Goal: Task Accomplishment & Management: Manage account settings

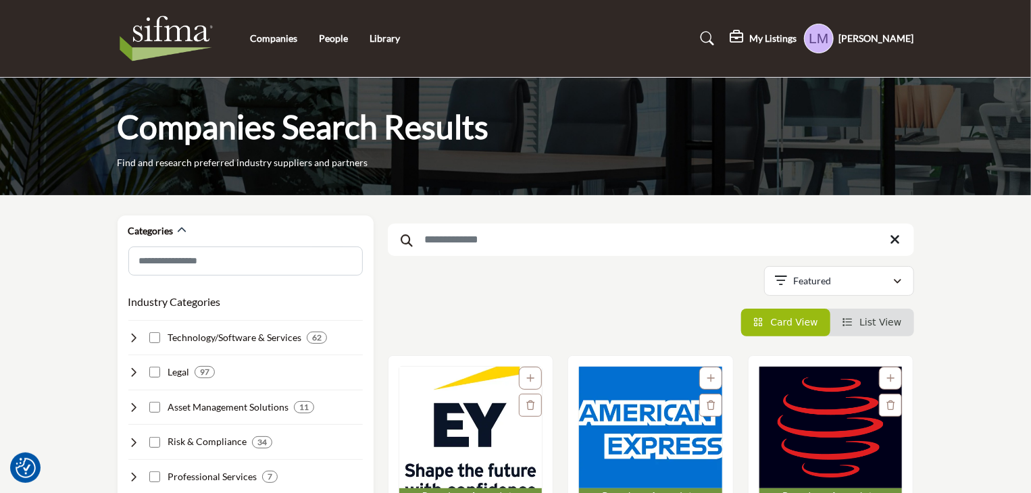
click at [886, 36] on h5 "[PERSON_NAME]" at bounding box center [876, 39] width 75 height 14
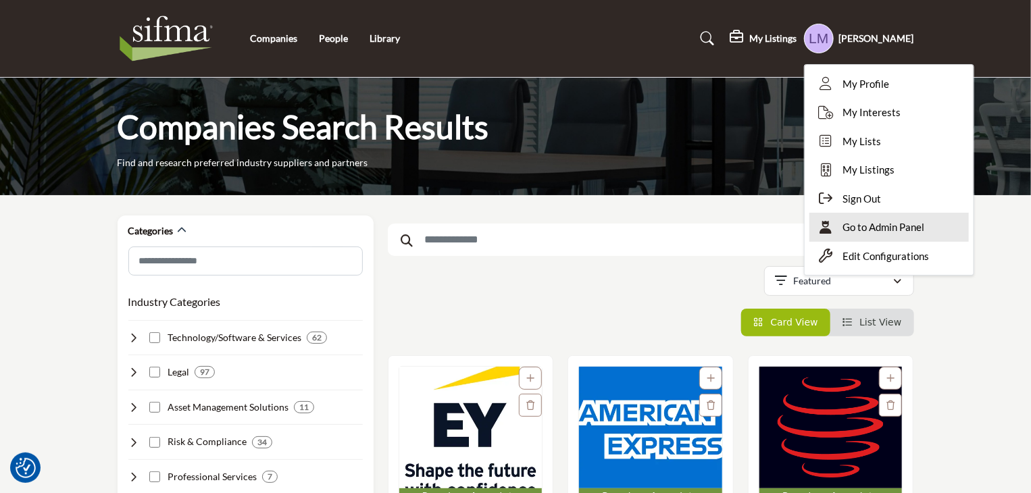
click at [925, 226] on span "Go to Admin Panel" at bounding box center [884, 228] width 82 height 16
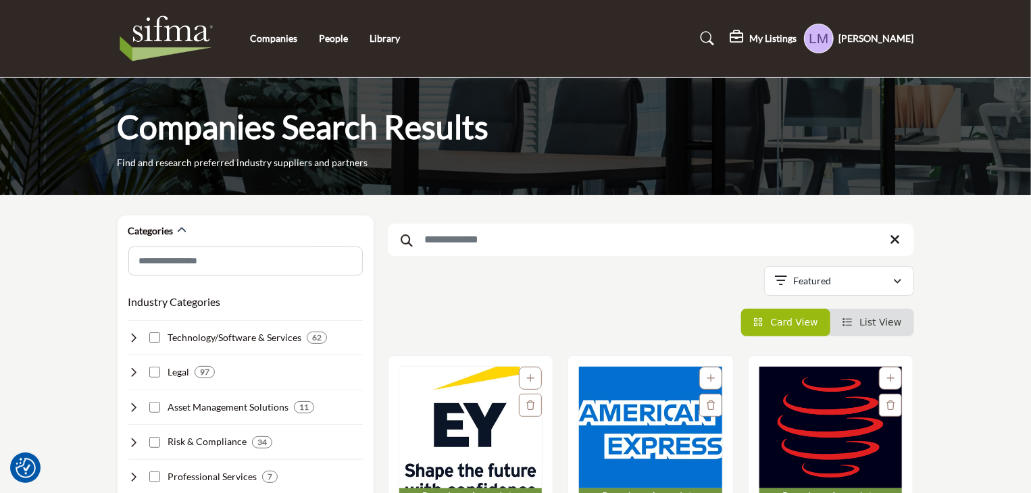
click at [880, 34] on h5 "[PERSON_NAME]" at bounding box center [876, 39] width 75 height 14
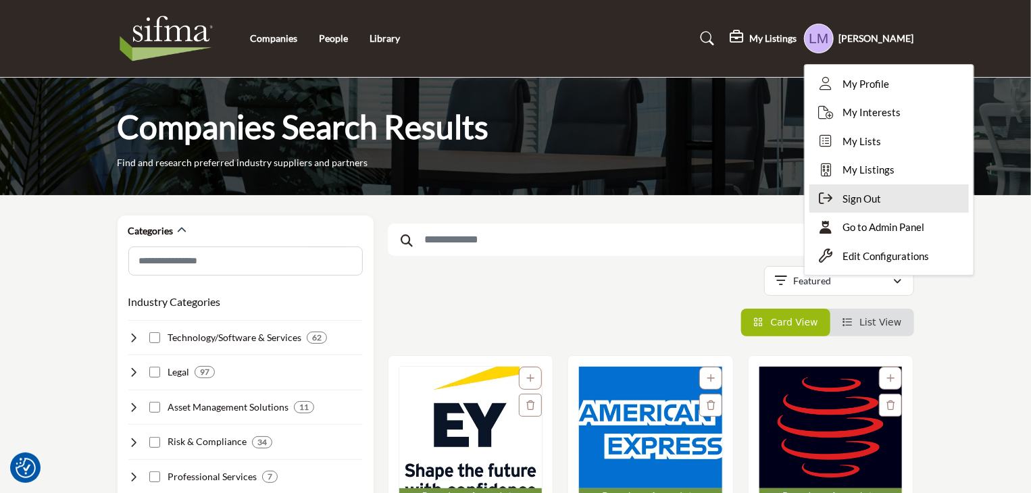
click at [864, 203] on span "Sign Out" at bounding box center [862, 199] width 39 height 16
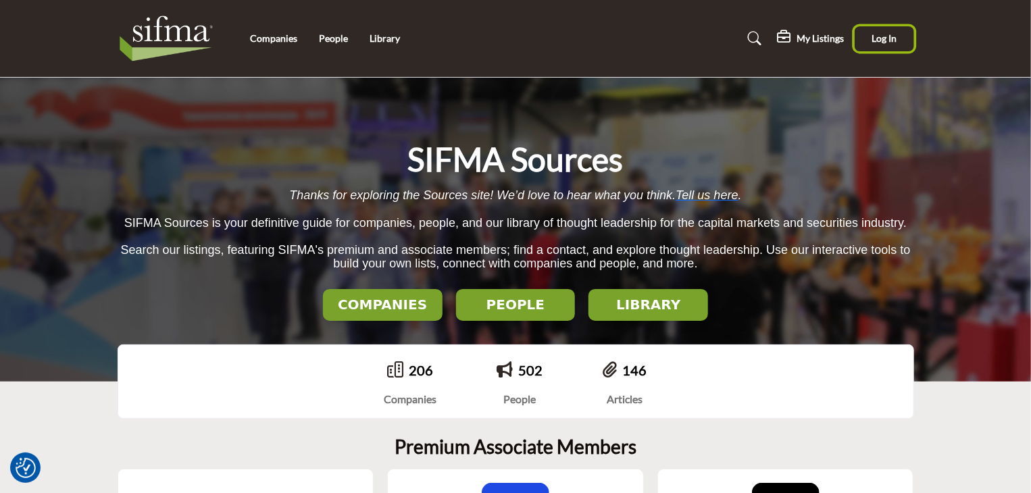
click at [886, 40] on span "Log In" at bounding box center [883, 37] width 25 height 11
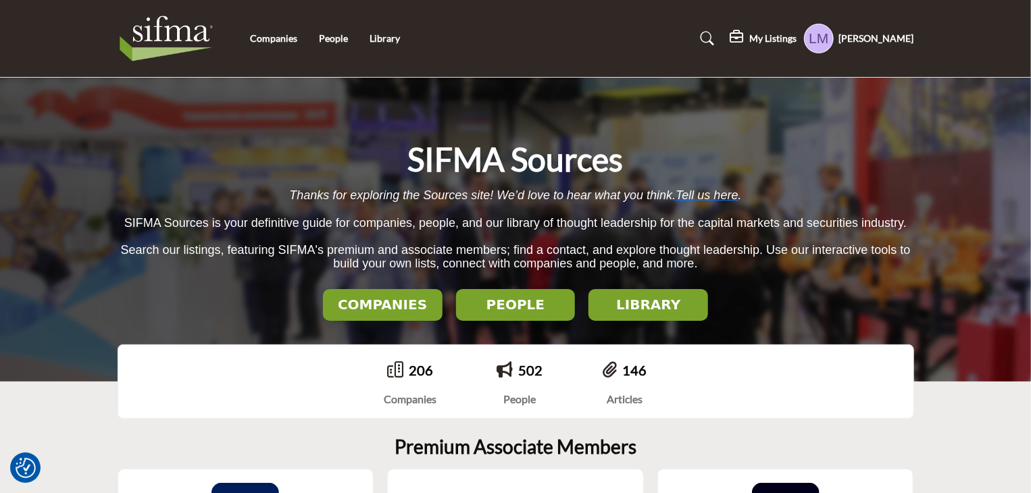
click at [877, 42] on h5 "[PERSON_NAME]" at bounding box center [876, 39] width 75 height 14
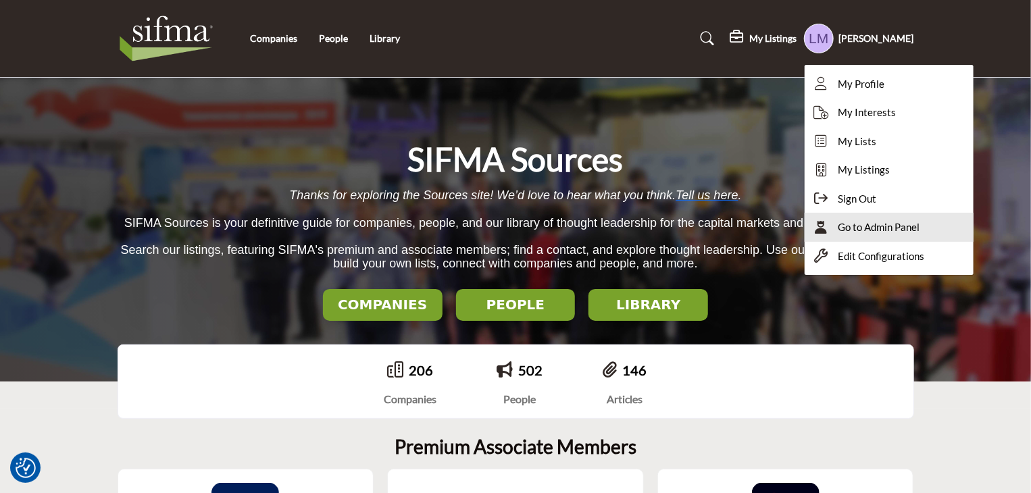
click at [867, 230] on span "Go to Admin Panel" at bounding box center [879, 228] width 82 height 16
